Goal: Task Accomplishment & Management: Use online tool/utility

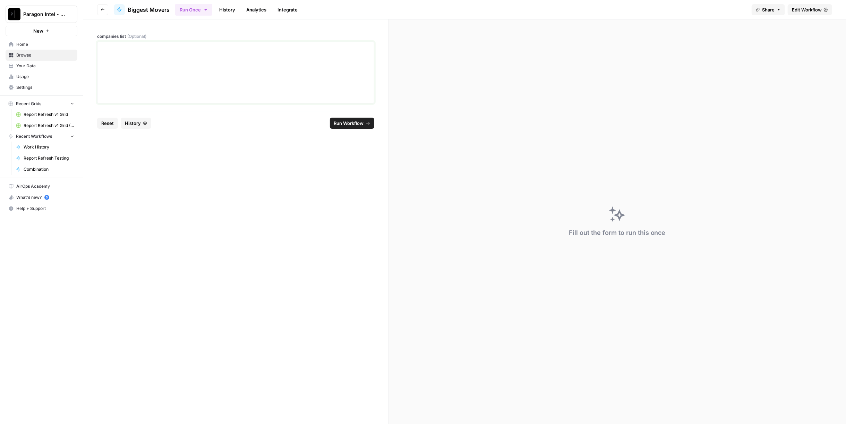
click at [300, 100] on div at bounding box center [236, 73] width 268 height 56
click at [219, 93] on div at bounding box center [236, 73] width 268 height 56
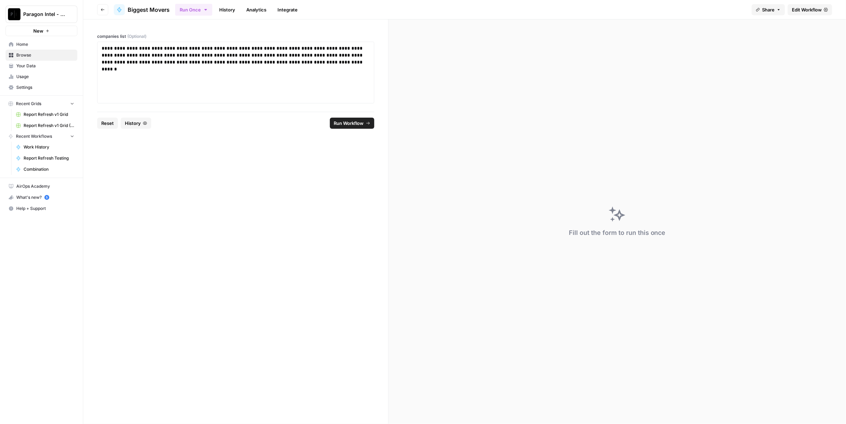
click at [354, 124] on span "Run Workflow" at bounding box center [349, 123] width 30 height 7
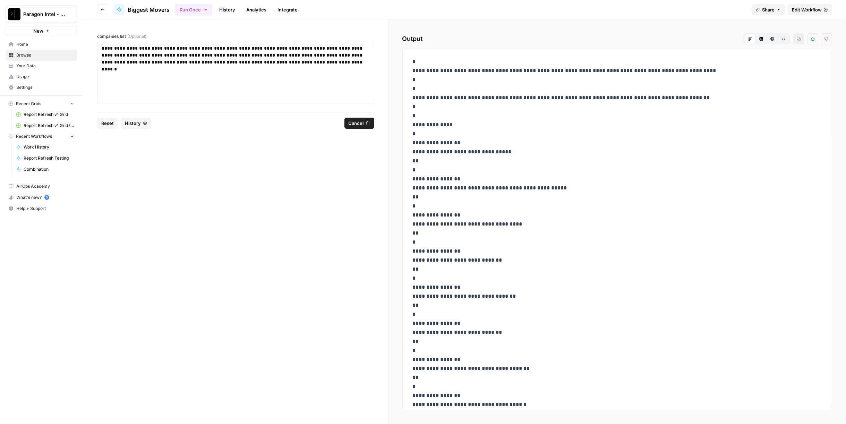
click at [809, 9] on span "Edit Workflow" at bounding box center [807, 9] width 30 height 7
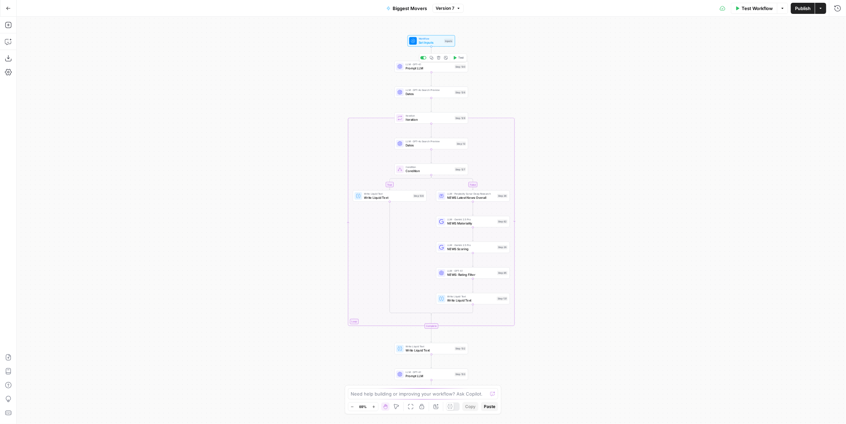
click at [422, 70] on span "Prompt LLM" at bounding box center [429, 68] width 47 height 5
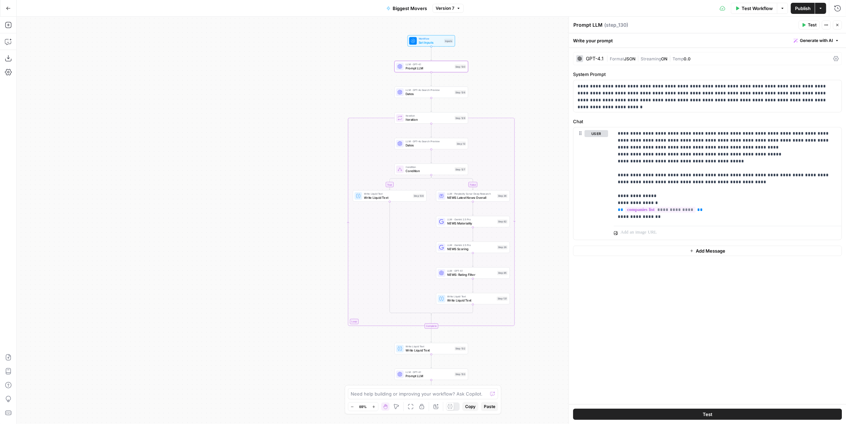
click at [12, 10] on button "Go Back" at bounding box center [8, 8] width 12 height 12
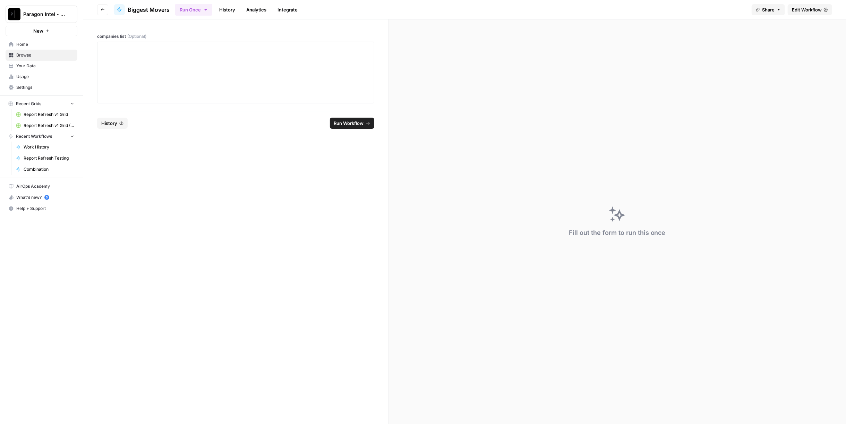
click at [110, 125] on span "History" at bounding box center [109, 123] width 16 height 7
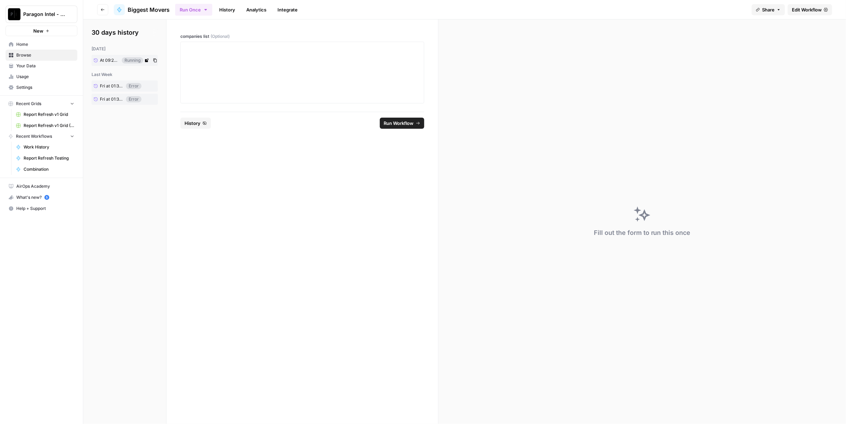
click at [111, 63] on span "At 09:24 AM" at bounding box center [110, 60] width 20 height 6
click at [232, 6] on link "History" at bounding box center [227, 9] width 24 height 11
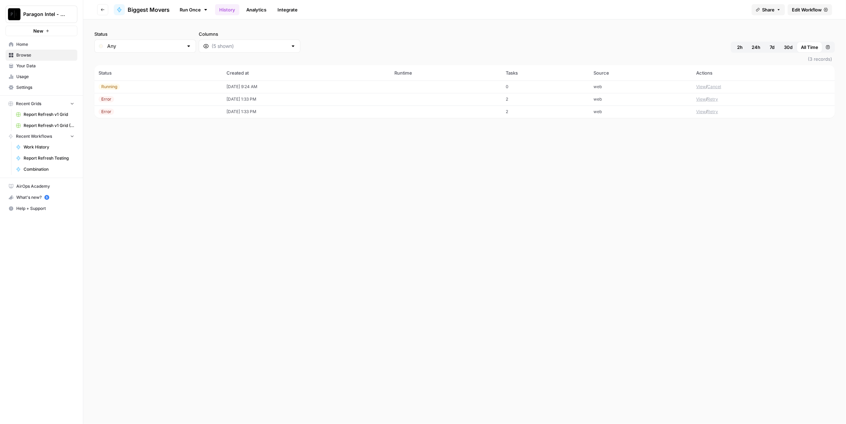
click at [704, 87] on button "View" at bounding box center [701, 87] width 10 height 6
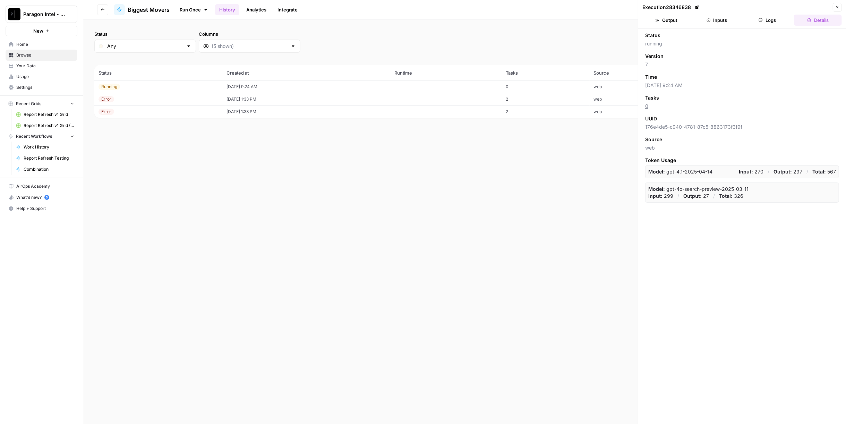
click at [777, 22] on button "Logs" at bounding box center [768, 20] width 48 height 11
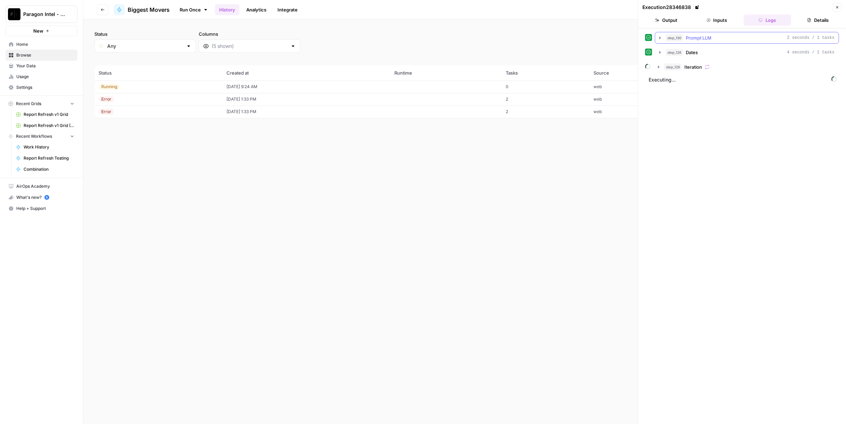
click at [731, 38] on div "step_130 Prompt LLM 2 seconds / 1 tasks" at bounding box center [750, 37] width 169 height 7
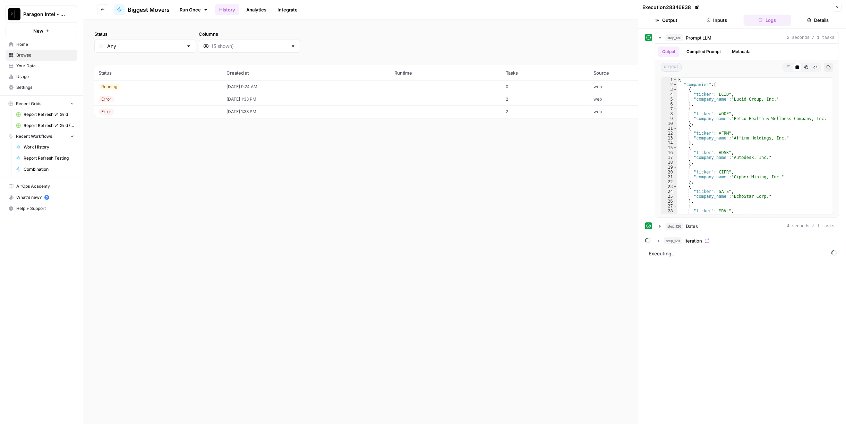
click at [724, 19] on button "Inputs" at bounding box center [717, 20] width 48 height 11
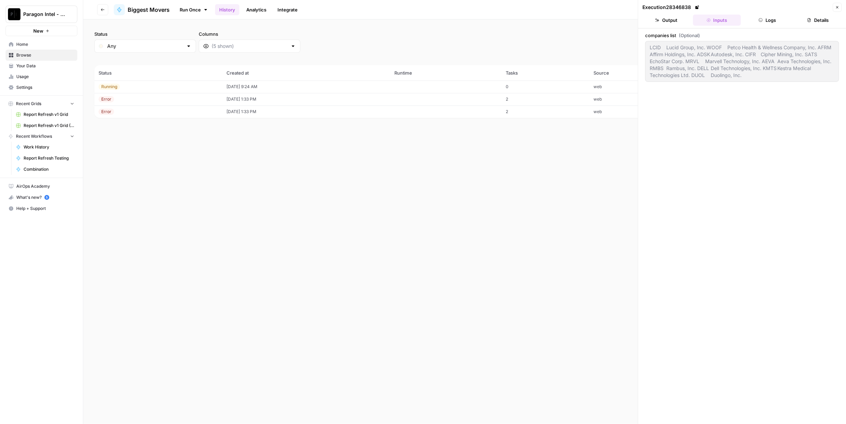
click at [670, 16] on button "Output" at bounding box center [666, 20] width 48 height 11
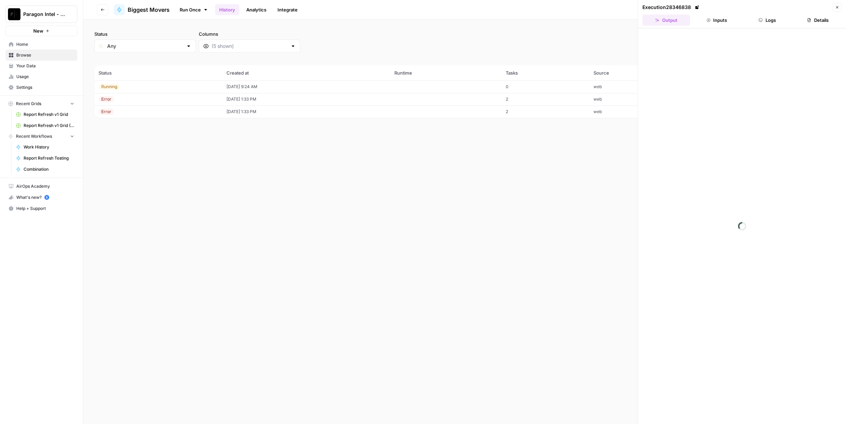
click at [706, 16] on button "Inputs" at bounding box center [717, 20] width 48 height 11
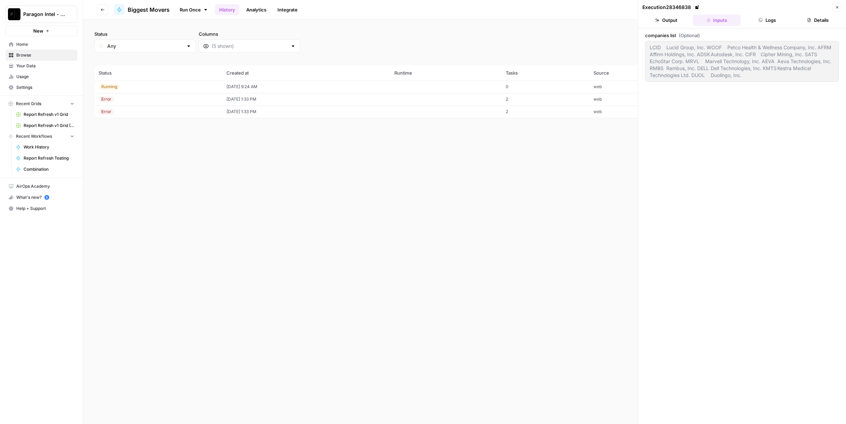
click at [772, 19] on button "Logs" at bounding box center [768, 20] width 48 height 11
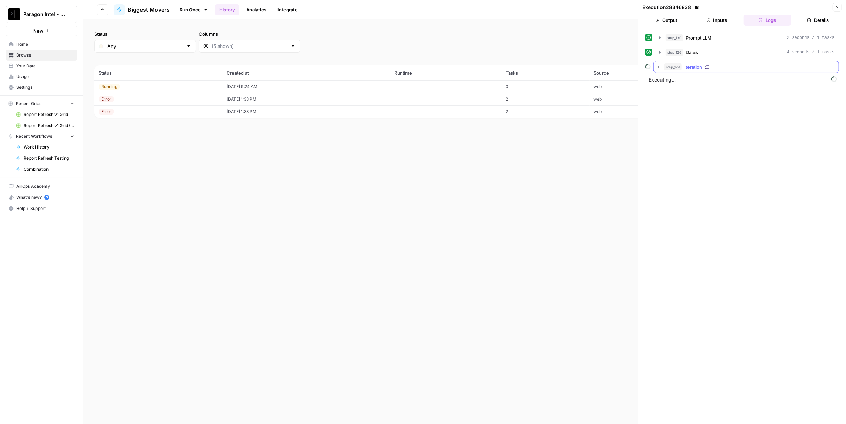
click at [717, 63] on div "step_129 Iteration" at bounding box center [749, 66] width 170 height 7
click at [727, 78] on div "step_13 Dates 4 seconds / 1 tasks" at bounding box center [754, 81] width 149 height 7
click at [735, 80] on div "step_13 Dates 4 seconds / 1 tasks" at bounding box center [754, 81] width 149 height 7
click at [720, 78] on div "step_13 Dates 4 seconds / 1 tasks" at bounding box center [754, 81] width 149 height 7
click at [721, 81] on div "step_13 Dates 4 seconds / 1 tasks" at bounding box center [754, 81] width 149 height 7
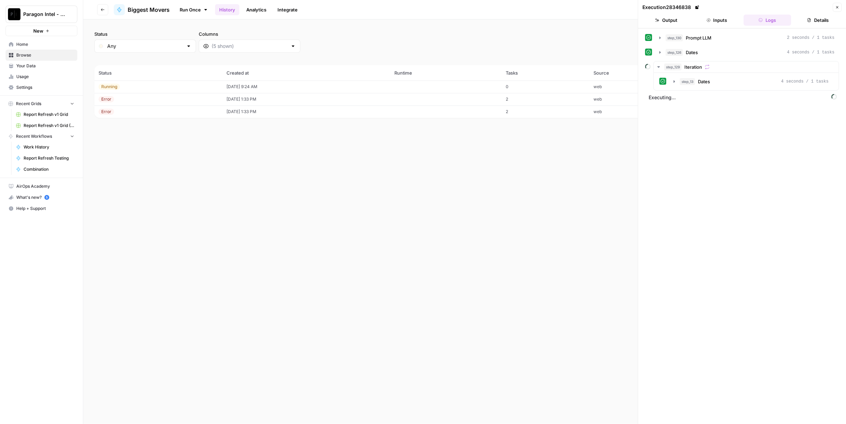
click at [157, 12] on span "Biggest Movers" at bounding box center [149, 10] width 42 height 8
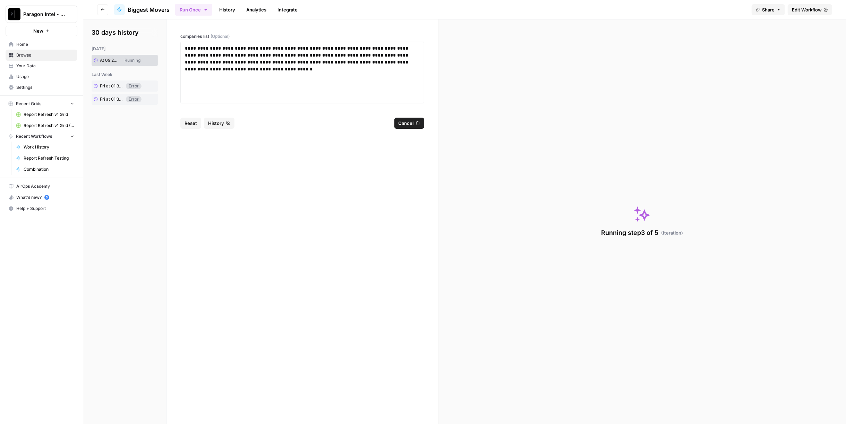
click at [227, 8] on link "History" at bounding box center [227, 9] width 24 height 11
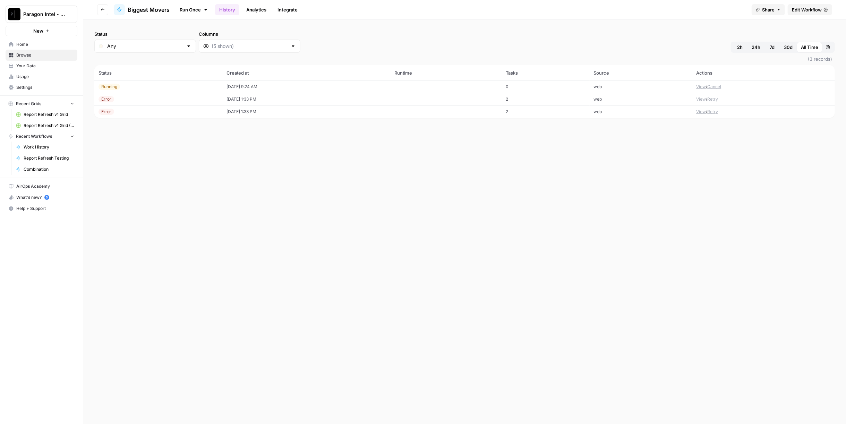
click at [703, 85] on button "View" at bounding box center [701, 87] width 10 height 6
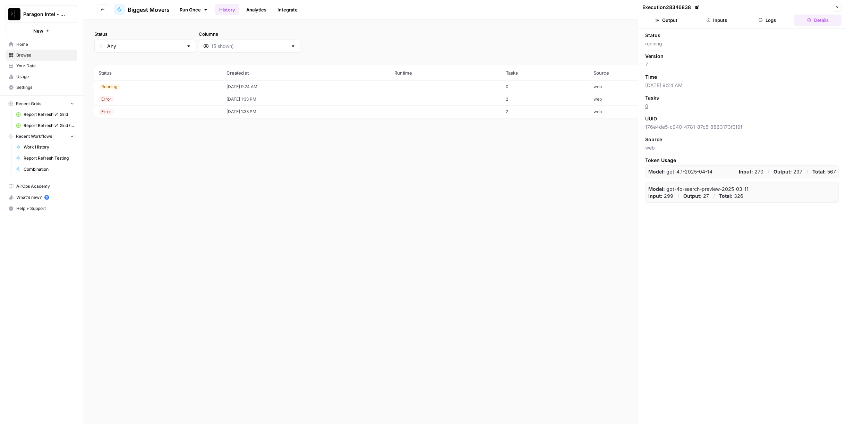
click at [762, 25] on button "Logs" at bounding box center [768, 20] width 48 height 11
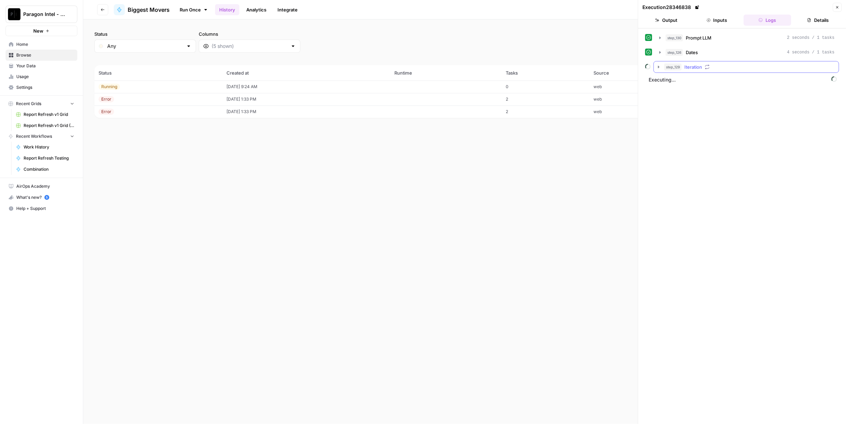
click at [707, 61] on button "step_129 Iteration" at bounding box center [746, 66] width 185 height 11
click at [702, 78] on span "Dates" at bounding box center [704, 81] width 12 height 7
click at [709, 78] on span "Dates" at bounding box center [704, 81] width 12 height 7
click at [715, 97] on span "Condition" at bounding box center [709, 96] width 21 height 7
click at [737, 110] on span "NEWS Latest News Overall" at bounding box center [727, 110] width 29 height 7
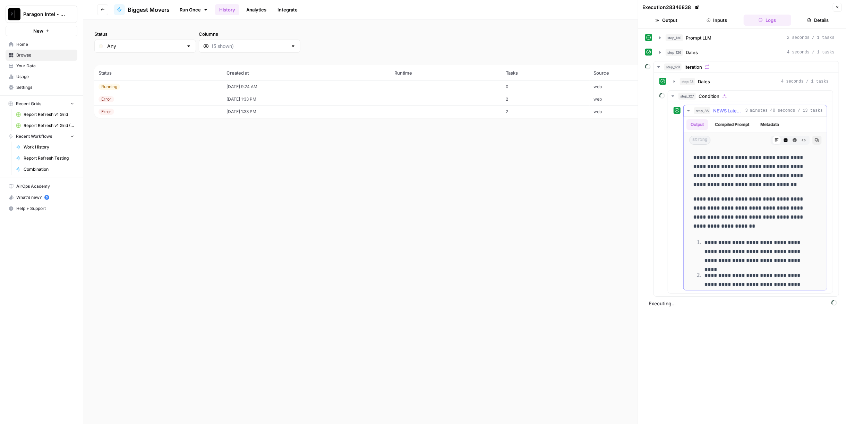
click at [737, 111] on span "NEWS Latest News Overall" at bounding box center [727, 110] width 29 height 7
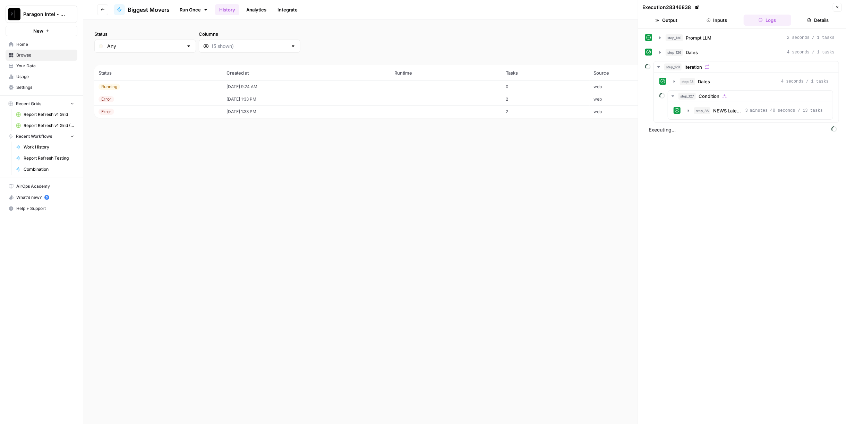
click at [835, 9] on button "Close" at bounding box center [837, 7] width 9 height 9
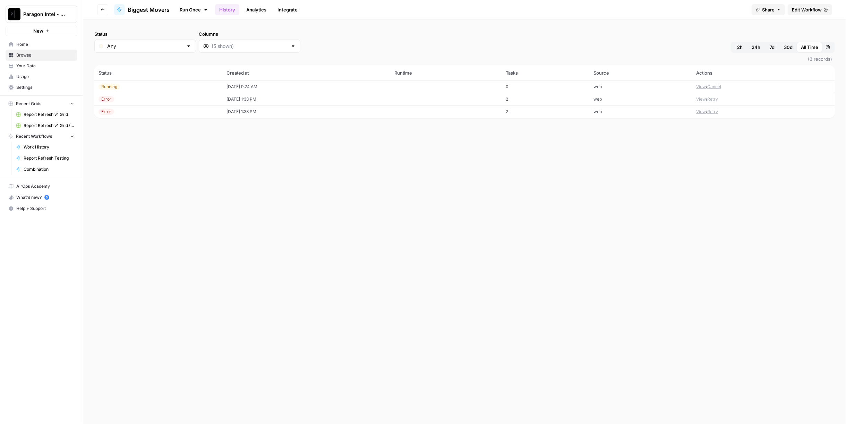
click at [719, 87] on button "Cancel" at bounding box center [714, 87] width 14 height 6
click at [812, 10] on span "Edit Workflow" at bounding box center [807, 9] width 30 height 7
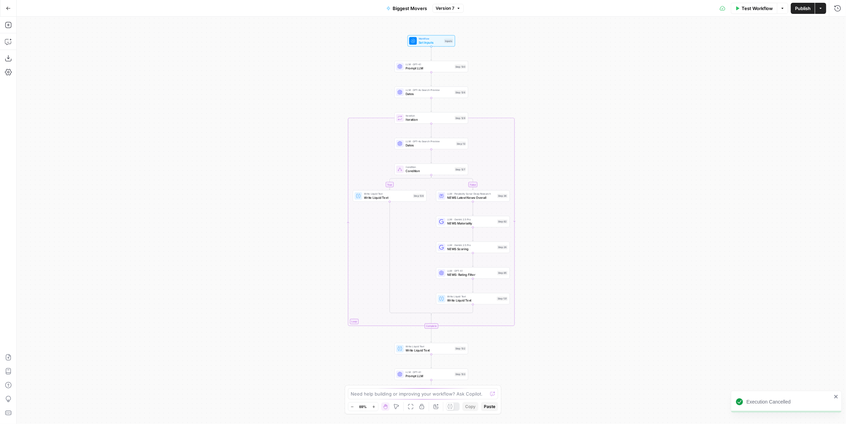
click at [9, 6] on icon "button" at bounding box center [8, 8] width 5 height 5
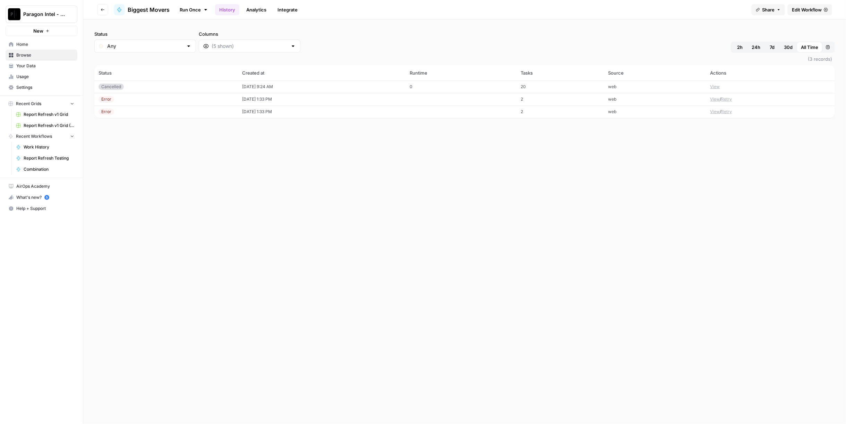
click at [106, 10] on button "Go back" at bounding box center [102, 9] width 11 height 11
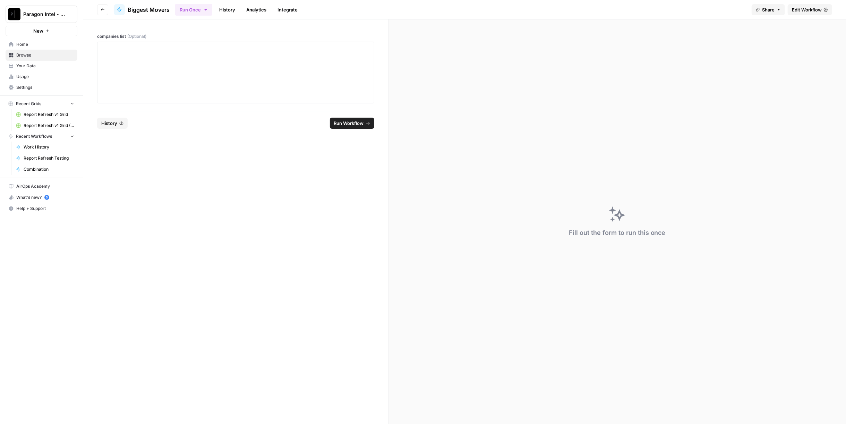
click at [118, 125] on button "History" at bounding box center [112, 123] width 31 height 11
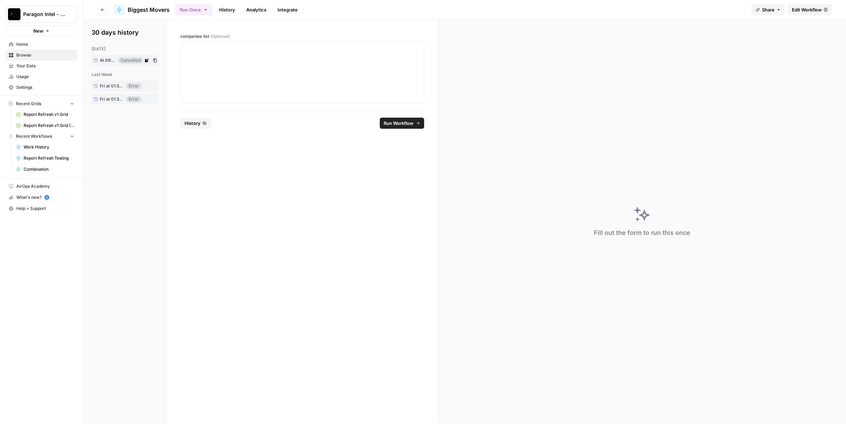
click at [106, 57] on link "At 09:24 AM" at bounding box center [105, 60] width 26 height 10
click at [273, 45] on p at bounding box center [302, 48] width 235 height 7
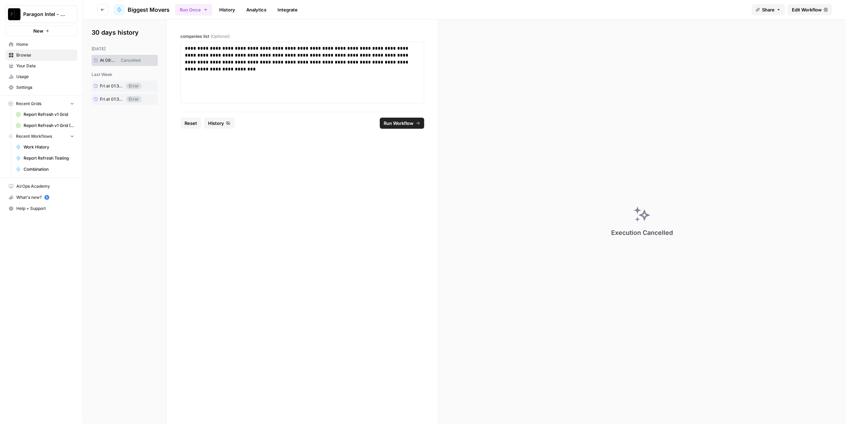
click at [403, 122] on span "Run Workflow" at bounding box center [399, 123] width 30 height 7
click at [303, 60] on p "**********" at bounding box center [302, 59] width 235 height 28
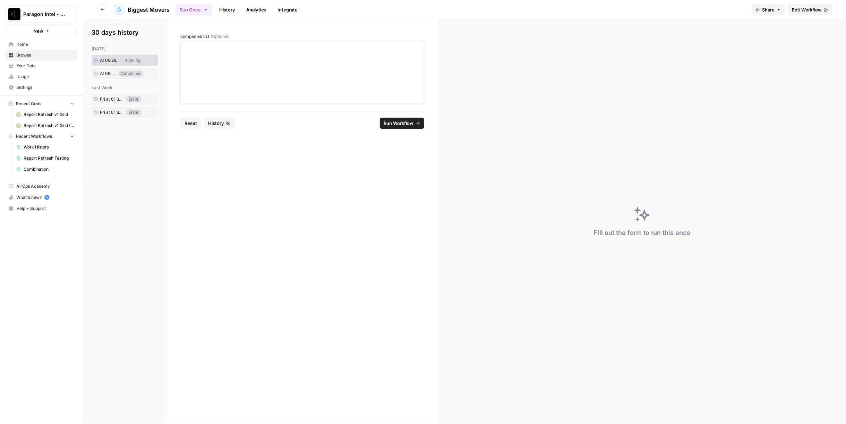
click at [232, 94] on div at bounding box center [302, 73] width 235 height 56
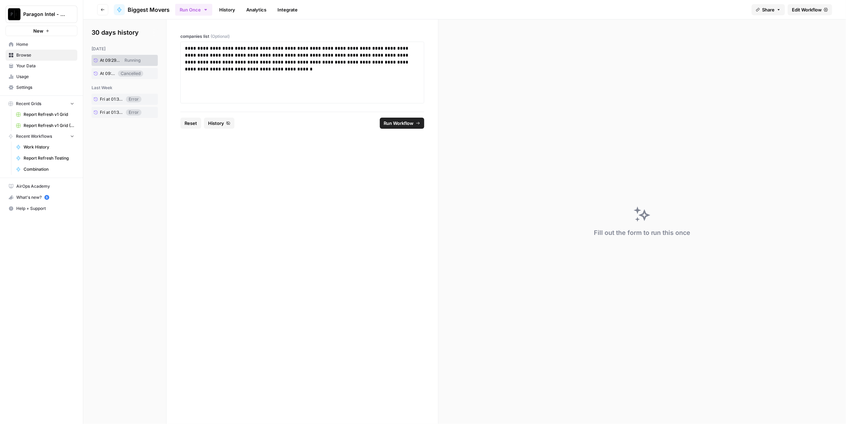
click at [408, 123] on span "Run Workflow" at bounding box center [399, 123] width 30 height 7
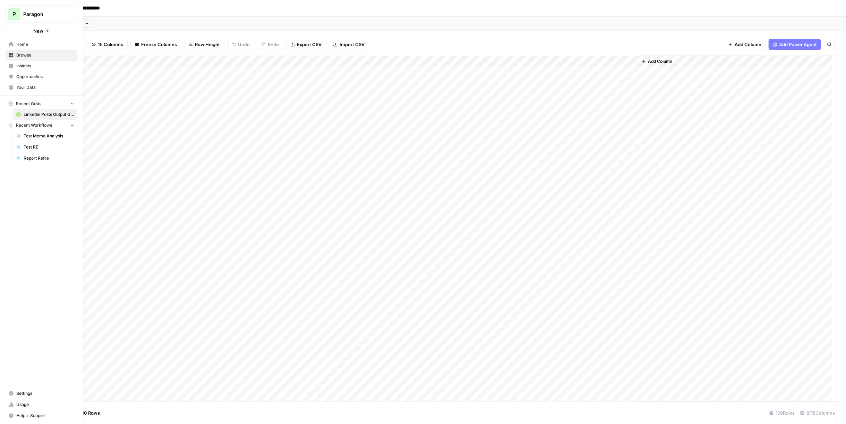
click at [51, 15] on span "Paragon" at bounding box center [44, 14] width 42 height 7
click at [8, 17] on div "P" at bounding box center [14, 14] width 12 height 12
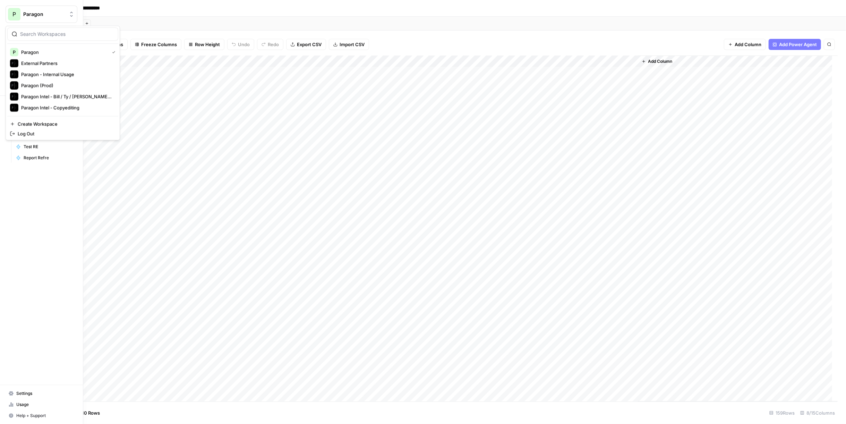
click at [16, 12] on span "P" at bounding box center [13, 14] width 3 height 8
click at [91, 96] on span "Paragon Intel - Bill / Ty / [PERSON_NAME] R&D" at bounding box center [67, 96] width 92 height 7
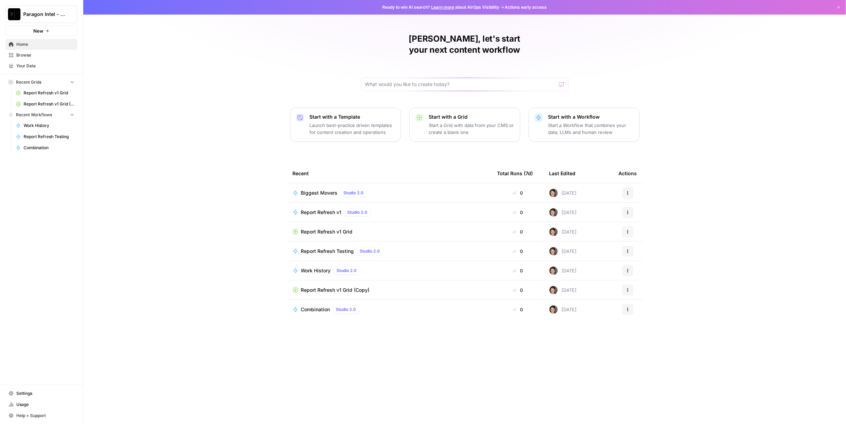
click at [68, 15] on icon "Workspace: Paragon Intel - Bill / Ty / Colby R&D" at bounding box center [71, 14] width 7 height 7
click at [78, 82] on span "Paragon - Internal Usage" at bounding box center [67, 85] width 92 height 7
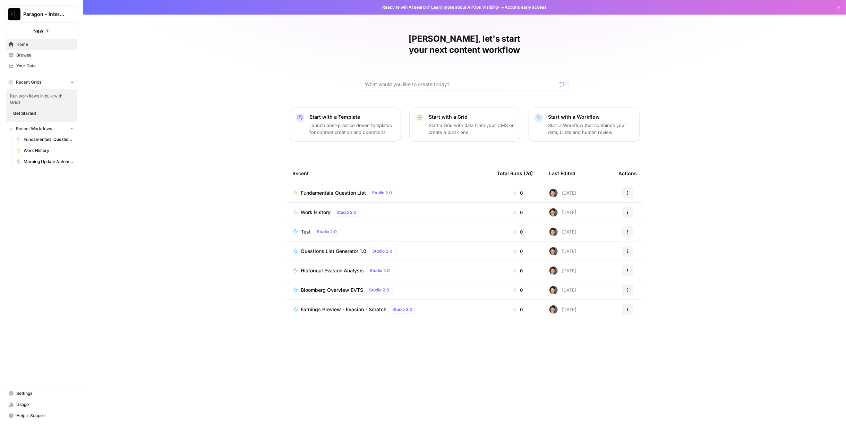
click at [324, 209] on span "Work History" at bounding box center [316, 212] width 30 height 7
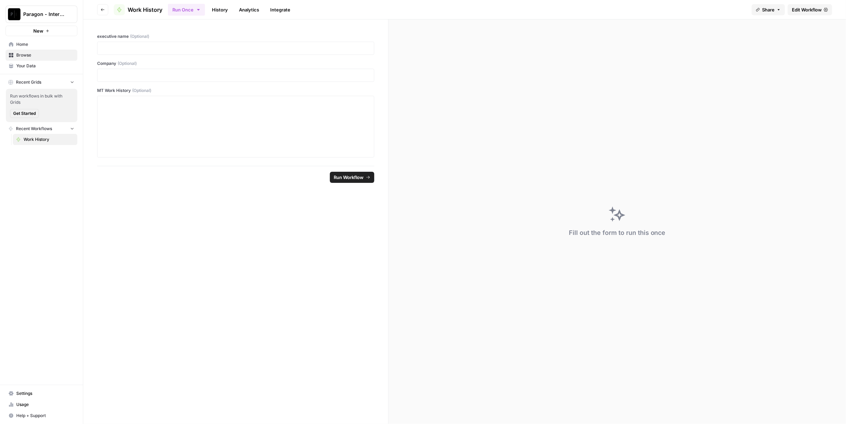
click at [810, 12] on span "Edit Workflow" at bounding box center [807, 9] width 30 height 7
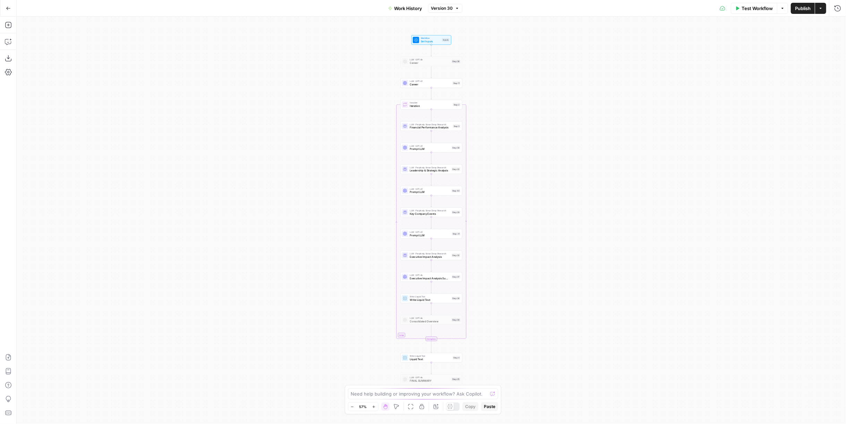
click at [8, 5] on button "Go Back" at bounding box center [8, 8] width 12 height 12
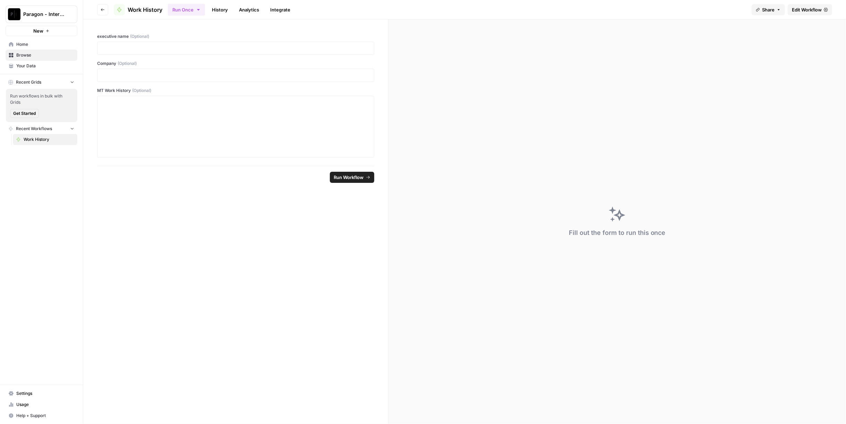
click at [101, 10] on icon "button" at bounding box center [103, 10] width 4 height 4
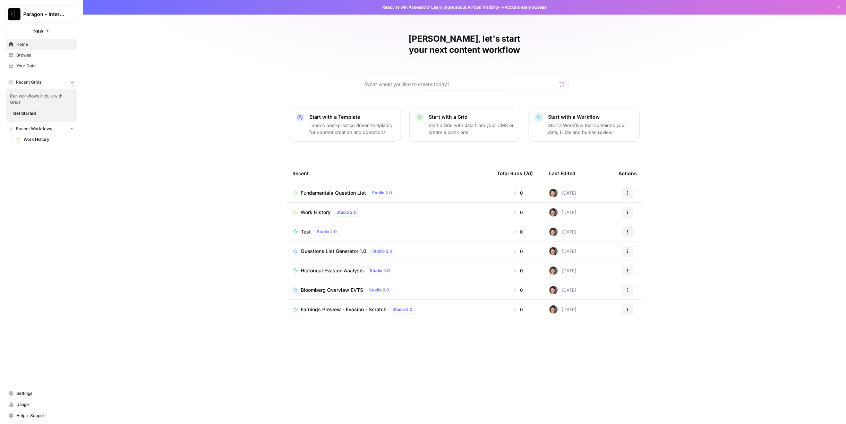
click at [314, 189] on span "Fundamentals_Question List" at bounding box center [333, 192] width 65 height 7
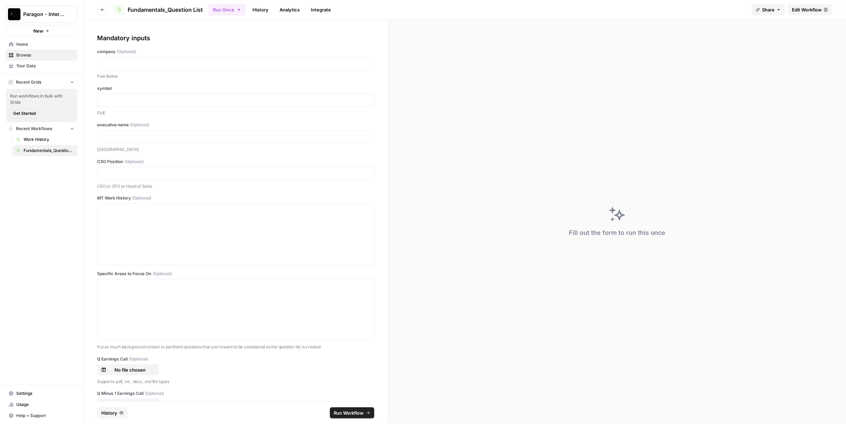
click at [800, 8] on span "Edit Workflow" at bounding box center [807, 9] width 30 height 7
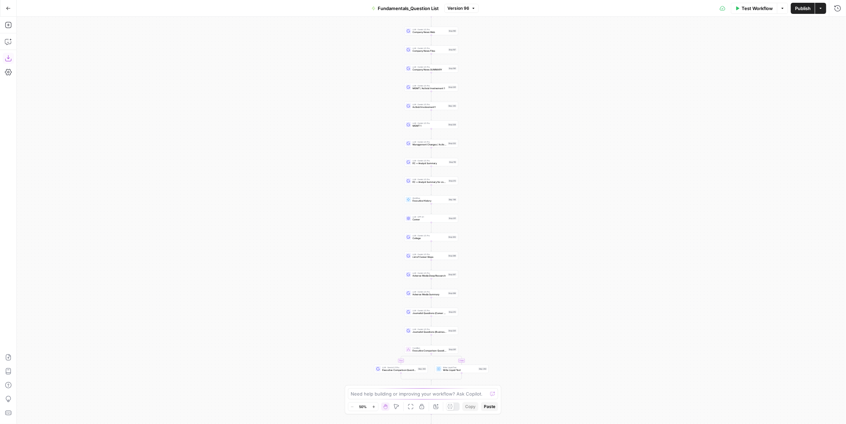
click at [8, 60] on icon "button" at bounding box center [8, 58] width 7 height 7
click at [10, 6] on icon "button" at bounding box center [8, 8] width 5 height 5
